Goal: Check status: Check status

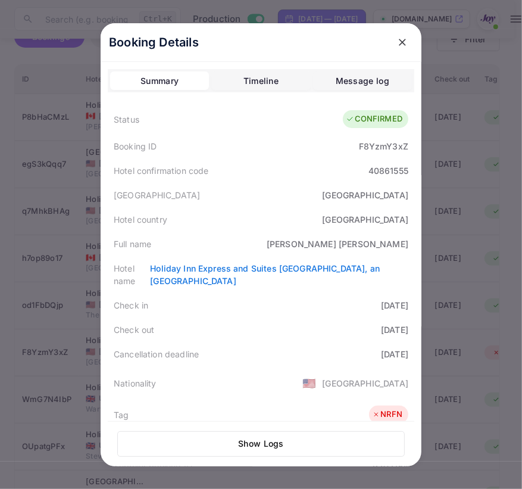
scroll to position [290, 0]
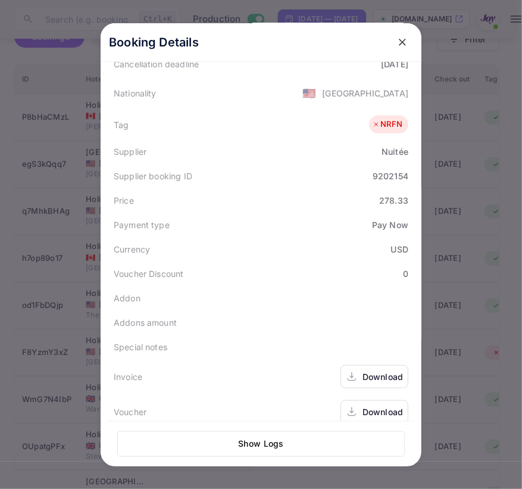
click at [399, 40] on icon "close" at bounding box center [402, 42] width 7 height 7
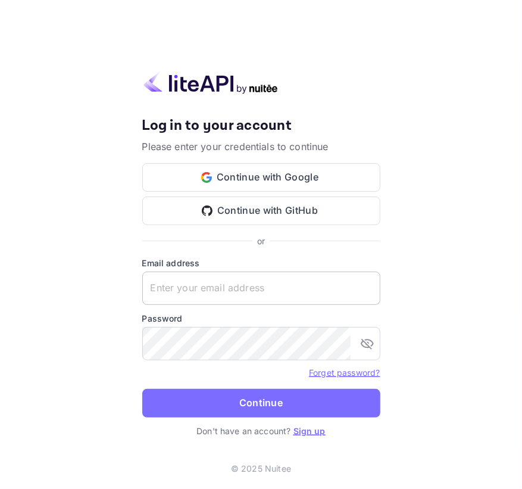
click at [164, 302] on input "text" at bounding box center [261, 287] width 238 height 33
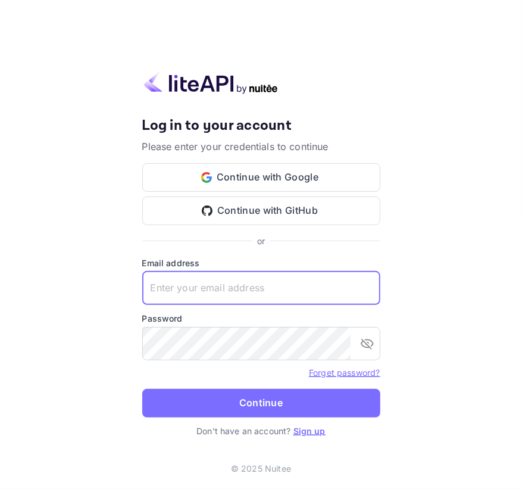
paste input "[EMAIL_ADDRESS][DOMAIN_NAME]"
type input "[EMAIL_ADDRESS][DOMAIN_NAME]"
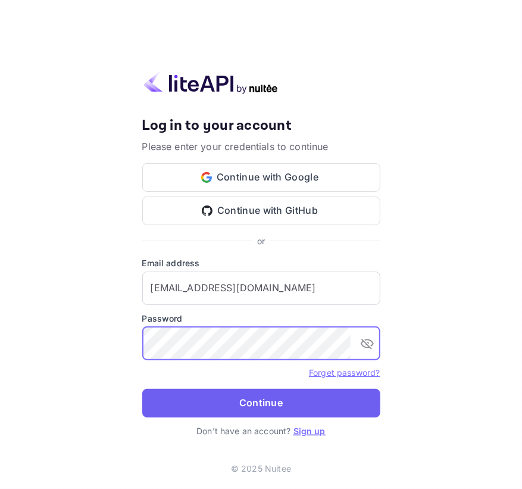
click at [214, 411] on button "Continue" at bounding box center [261, 403] width 238 height 29
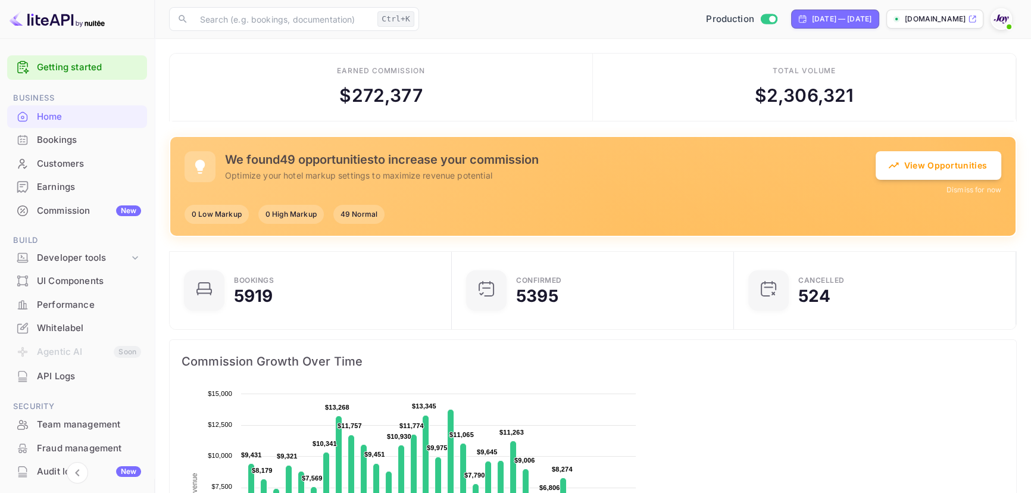
scroll to position [9, 8]
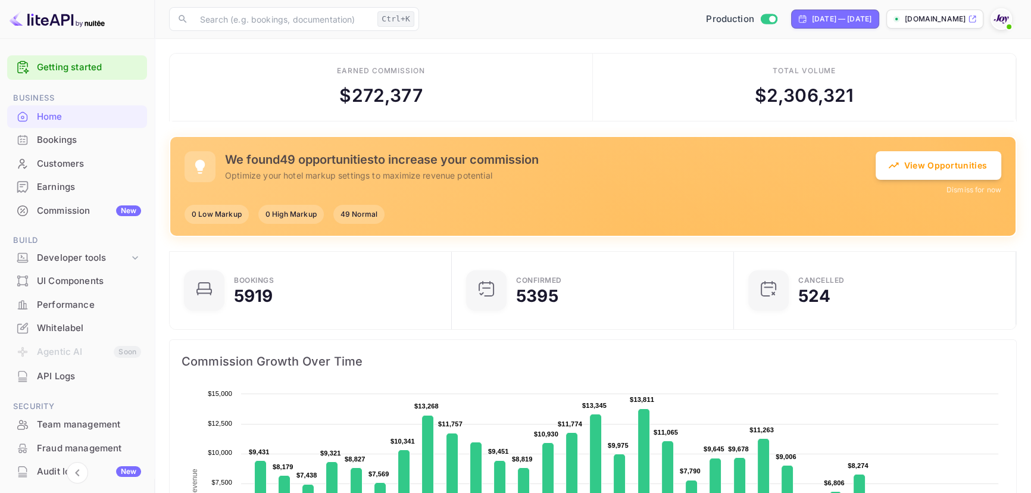
click at [101, 139] on div "Bookings" at bounding box center [89, 140] width 104 height 14
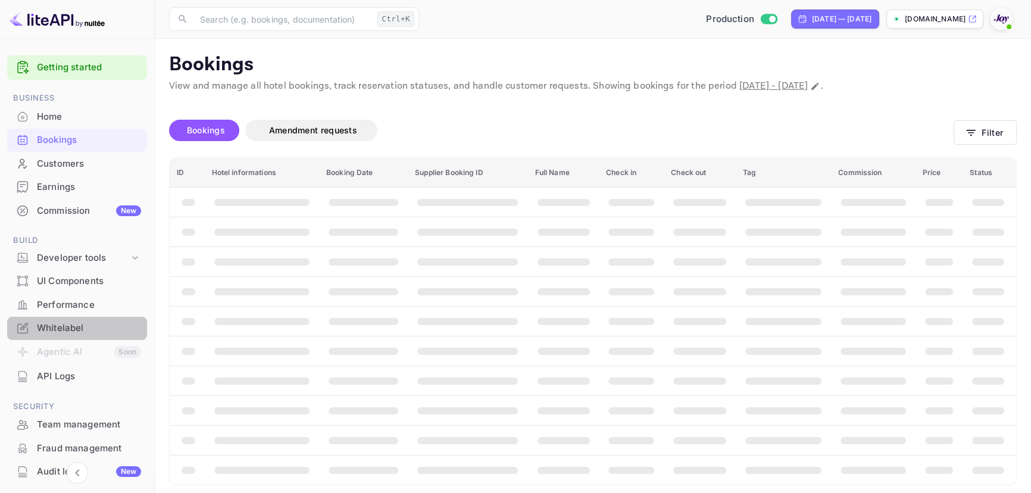
click at [110, 338] on div "Whitelabel" at bounding box center [77, 328] width 140 height 23
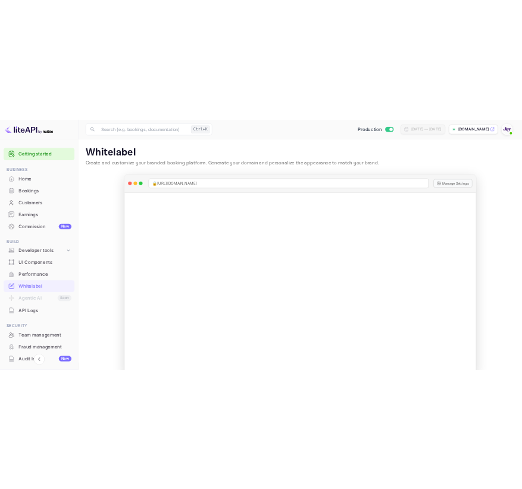
scroll to position [157, 0]
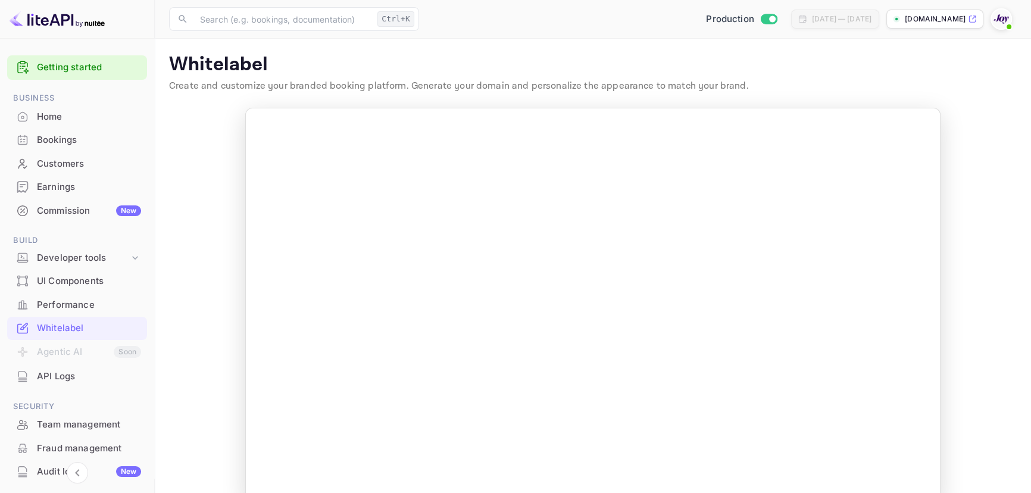
click at [76, 133] on div "Bookings" at bounding box center [89, 140] width 104 height 14
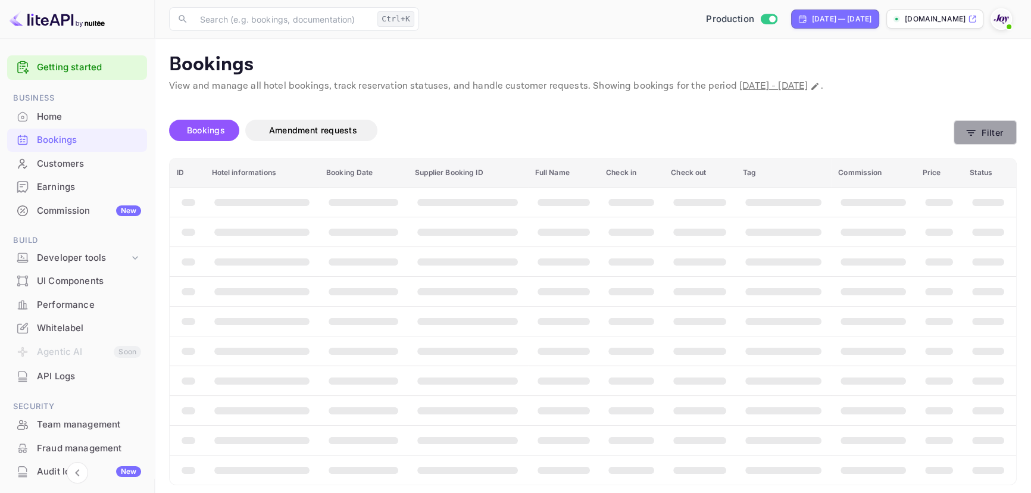
click at [521, 132] on button "Filter" at bounding box center [985, 132] width 63 height 24
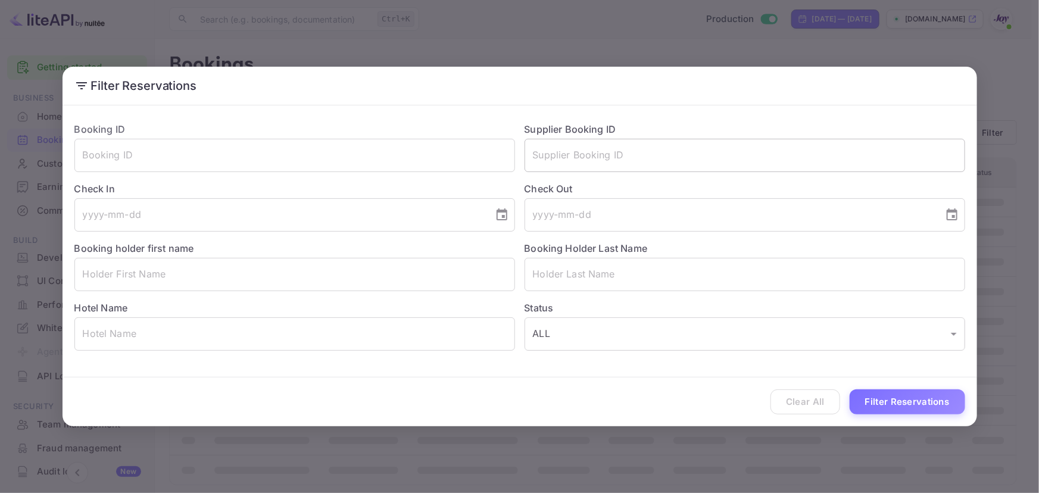
click at [521, 158] on input "text" at bounding box center [744, 155] width 441 height 33
paste input "9494549"
click at [521, 394] on button "Filter Reservations" at bounding box center [907, 402] width 115 height 26
click at [521, 161] on input "9494549" at bounding box center [744, 155] width 441 height 33
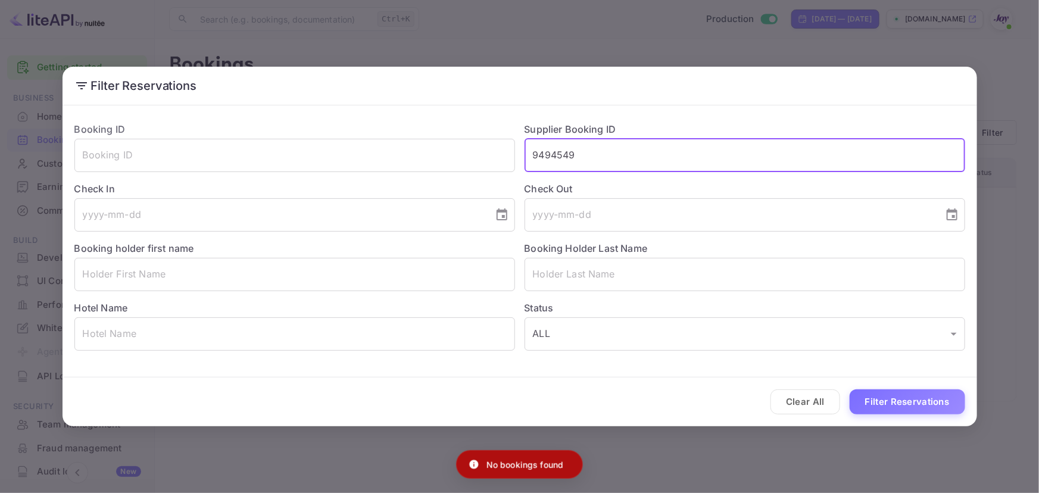
type input "9494549"
click at [521, 389] on button "Filter Reservations" at bounding box center [907, 402] width 115 height 26
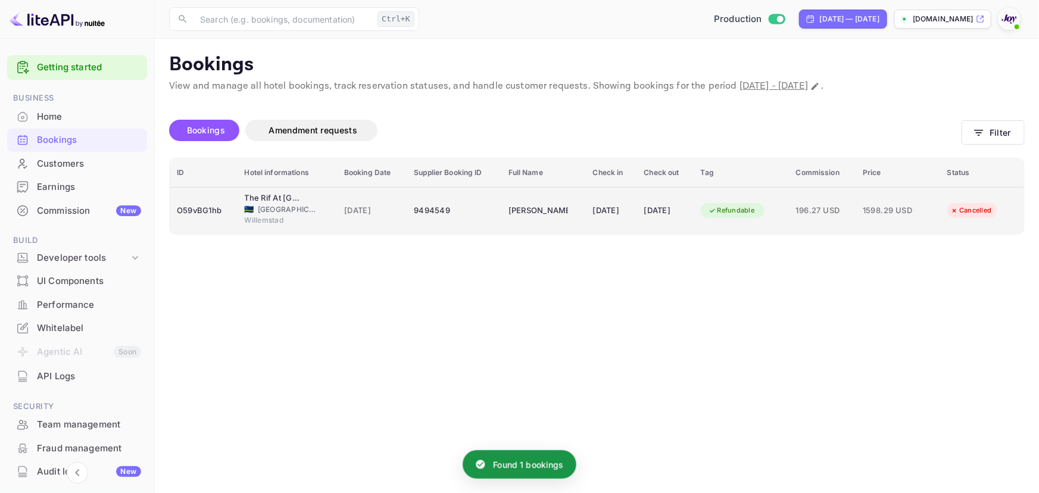
click at [274, 204] on span "[GEOGRAPHIC_DATA]" at bounding box center [288, 209] width 60 height 11
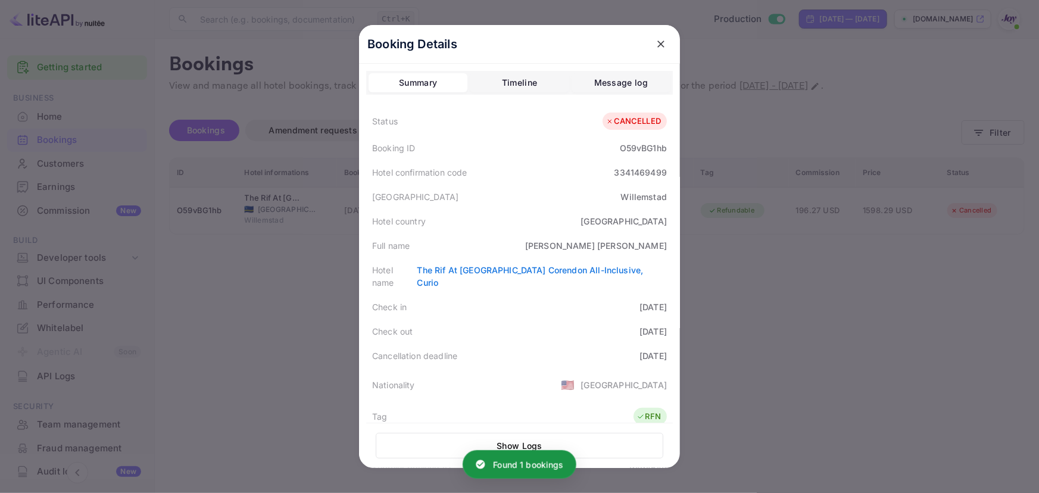
click at [509, 83] on div "Timeline" at bounding box center [519, 83] width 35 height 14
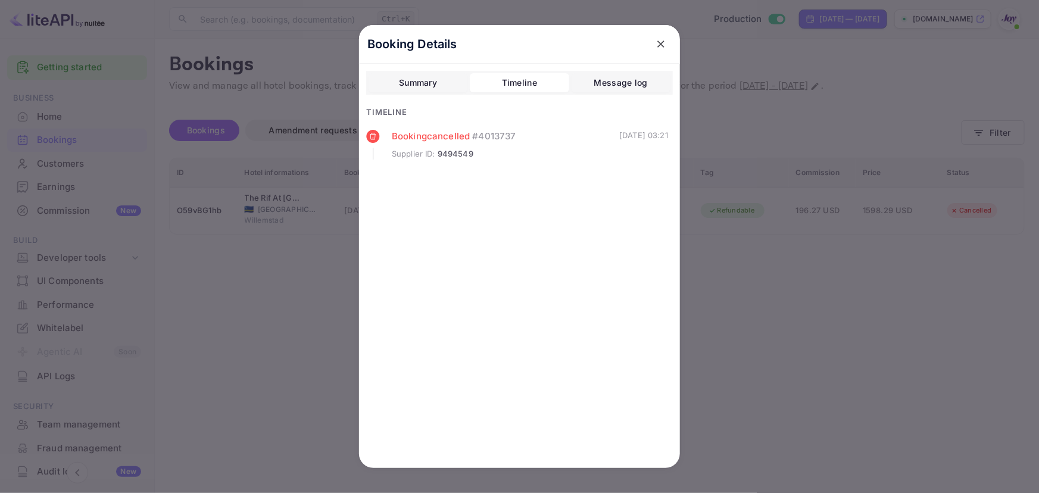
click at [388, 80] on button "Summary" at bounding box center [417, 82] width 99 height 19
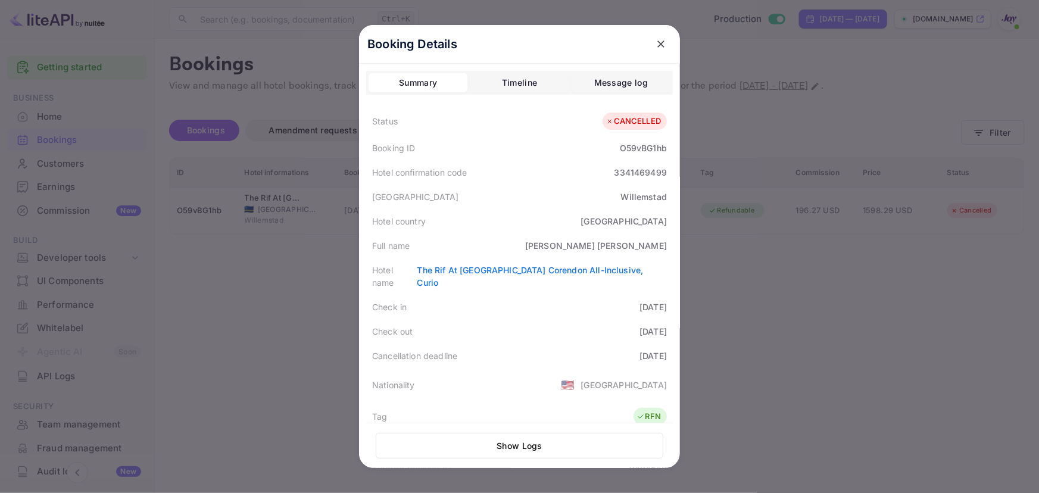
click at [521, 133] on div at bounding box center [519, 246] width 1039 height 493
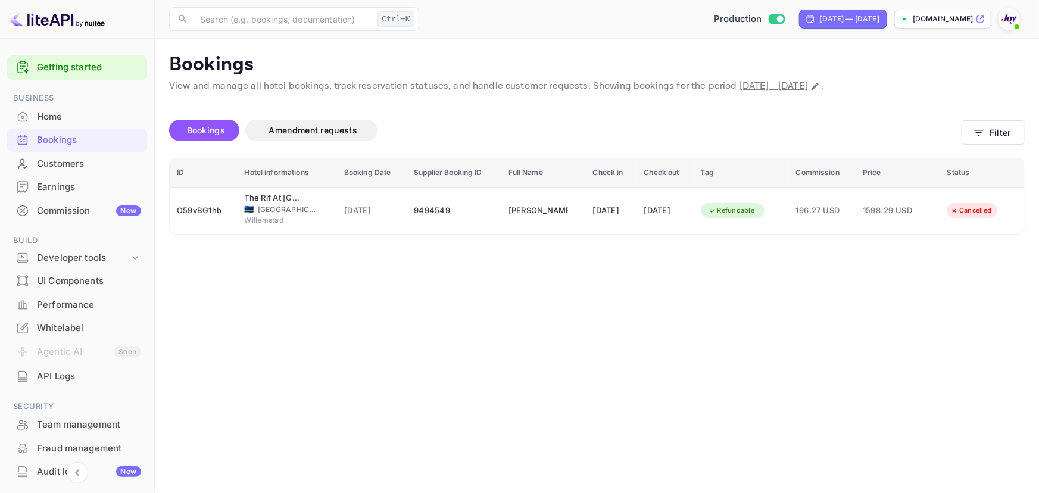
click at [521, 115] on div "Bookings Amendment requests Filter" at bounding box center [596, 133] width 855 height 50
click at [521, 137] on icon "button" at bounding box center [979, 133] width 12 height 12
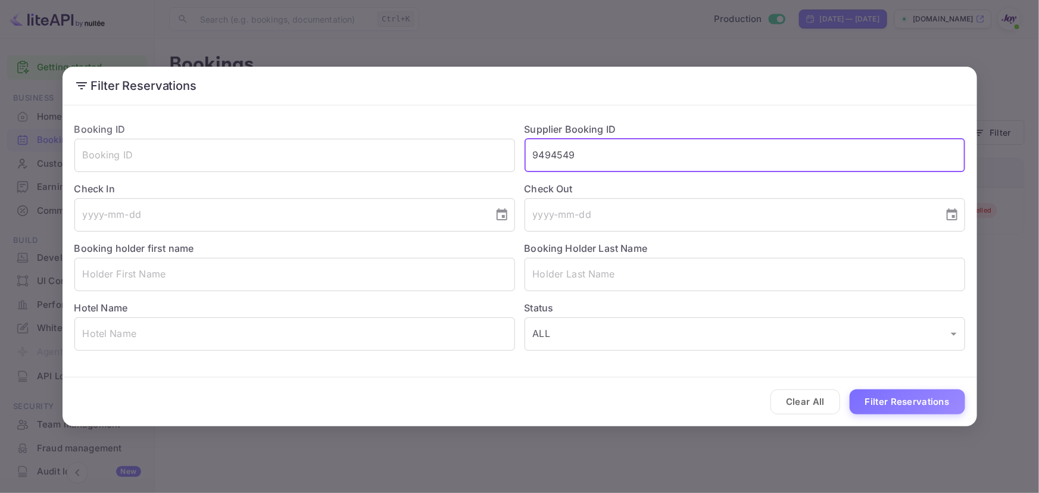
click at [521, 146] on input "9494549" at bounding box center [744, 155] width 441 height 33
paste input "8935514"
type input "8935514"
click at [521, 410] on button "Filter Reservations" at bounding box center [907, 402] width 115 height 26
